Goal: Transaction & Acquisition: Book appointment/travel/reservation

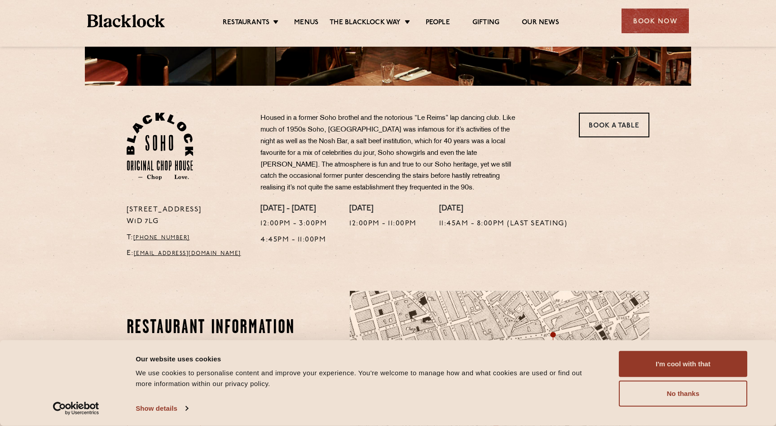
scroll to position [237, 0]
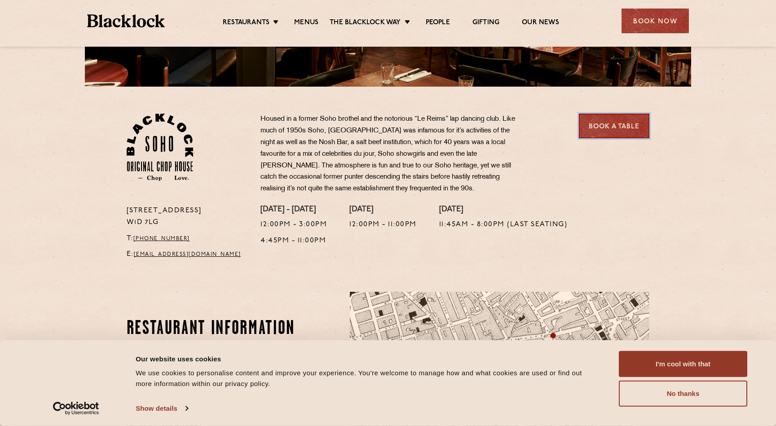
click at [605, 130] on link "Book a Table" at bounding box center [614, 126] width 71 height 25
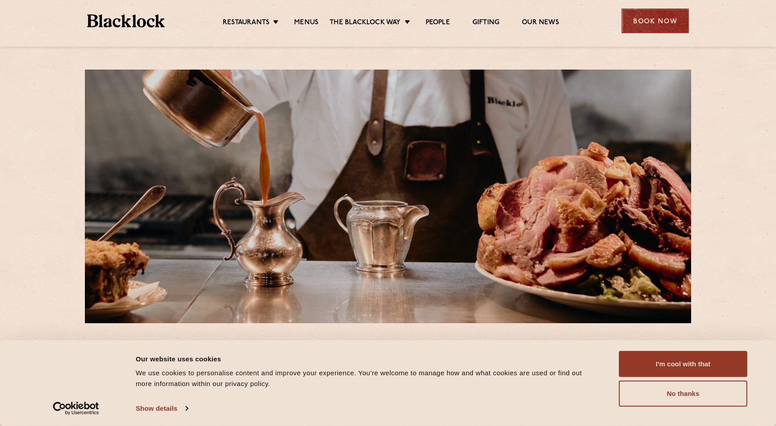
click at [656, 27] on div "Book Now" at bounding box center [655, 21] width 67 height 25
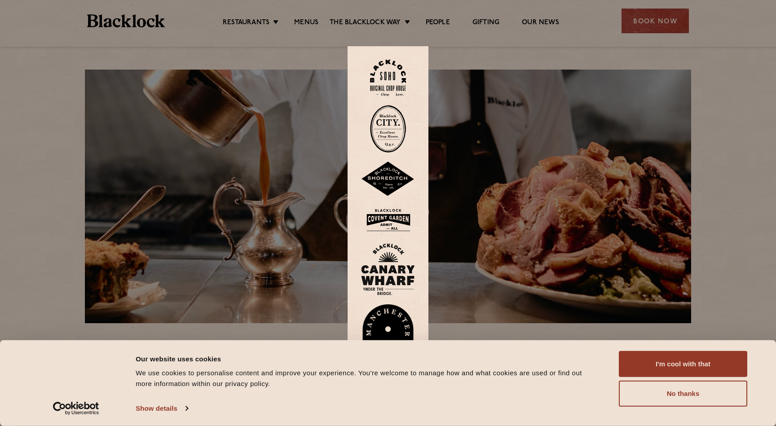
click at [384, 275] on img at bounding box center [388, 270] width 54 height 52
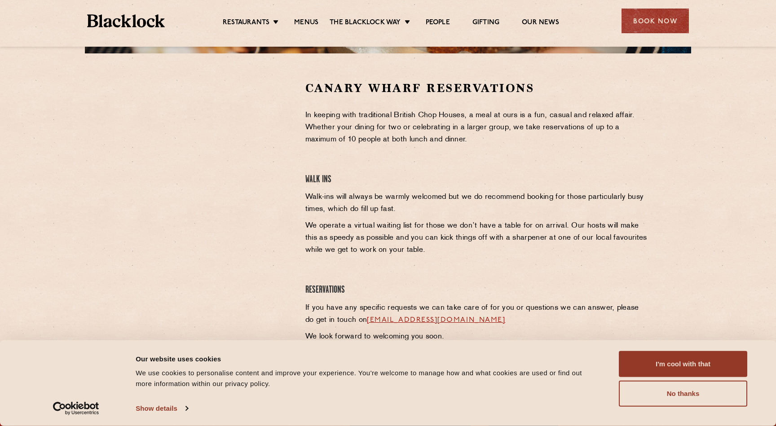
scroll to position [272, 0]
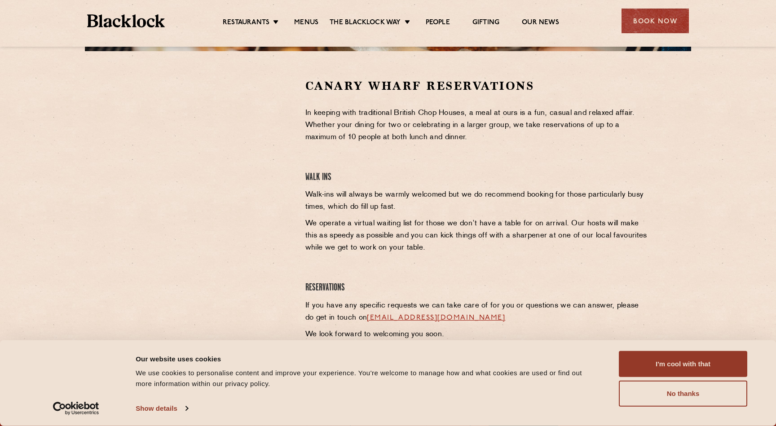
click at [235, 268] on div at bounding box center [209, 211] width 179 height 267
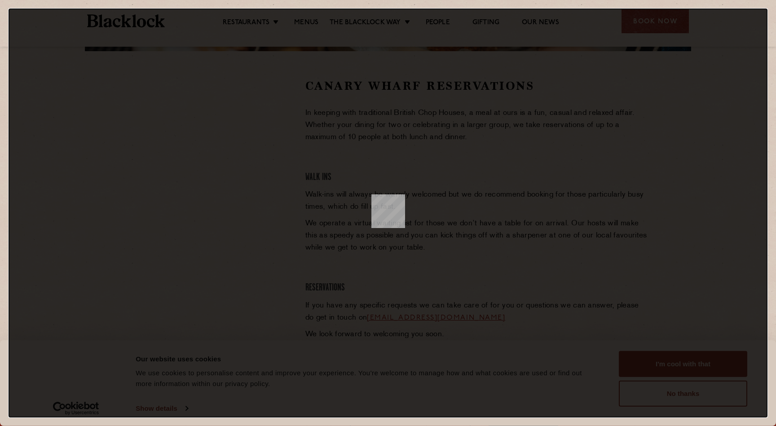
scroll to position [0, 0]
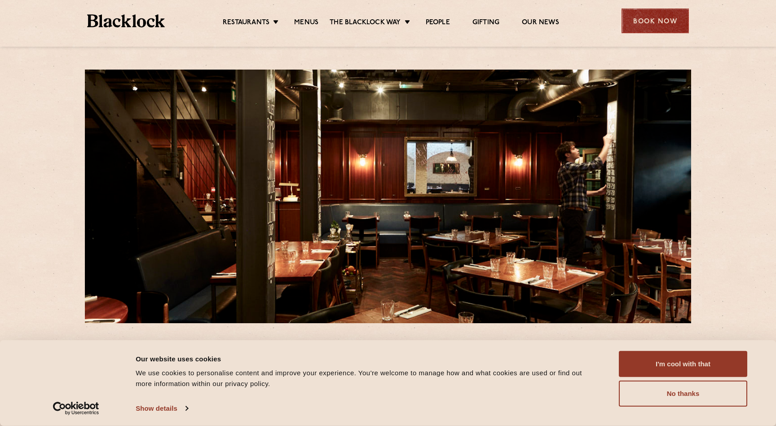
click at [658, 13] on div "Book Now" at bounding box center [655, 21] width 67 height 25
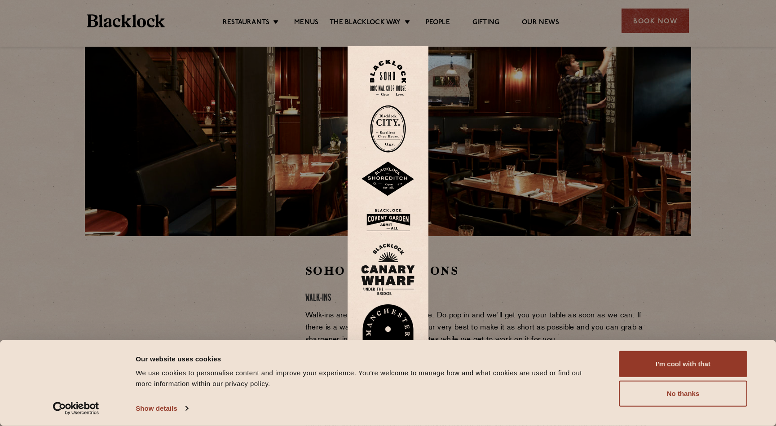
scroll to position [90, 0]
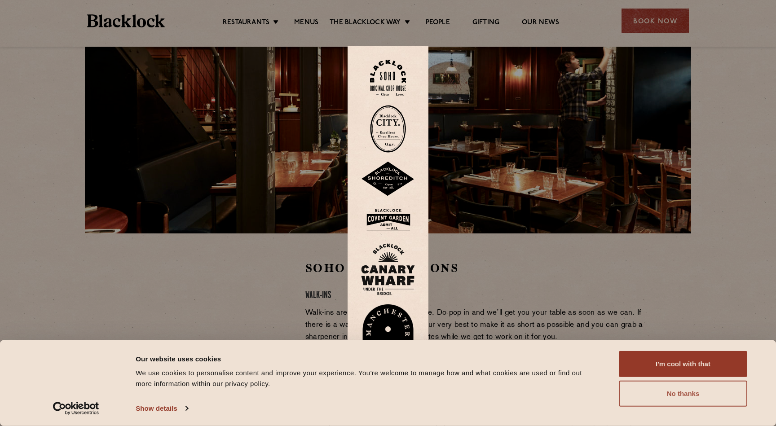
click at [678, 391] on button "No thanks" at bounding box center [683, 394] width 129 height 26
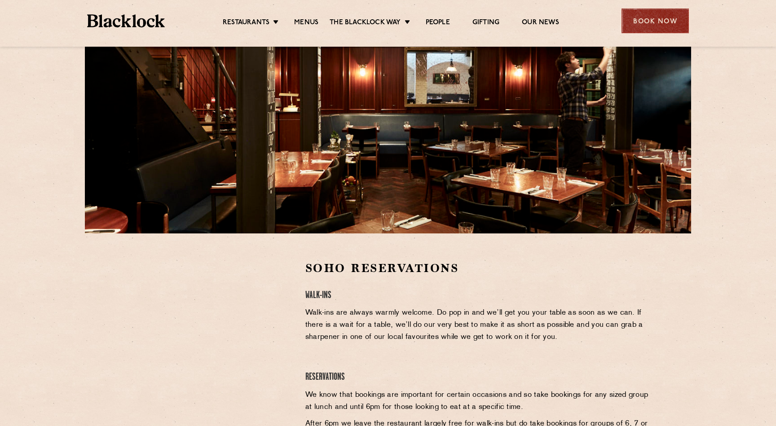
click at [666, 19] on div "Book Now" at bounding box center [655, 21] width 67 height 25
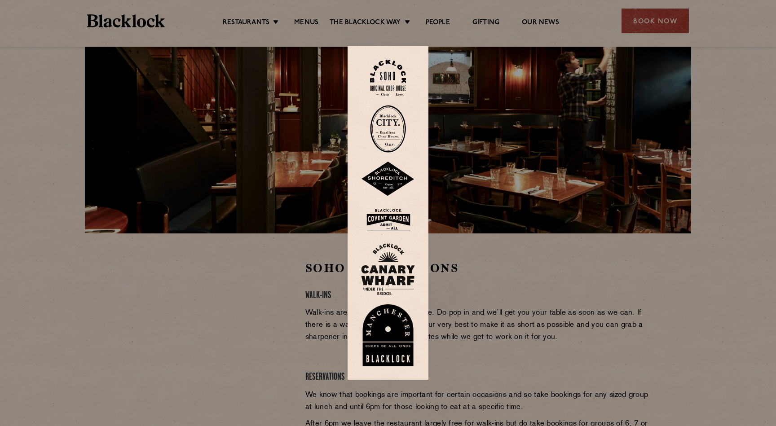
click at [394, 276] on img at bounding box center [388, 270] width 54 height 52
